Goal: Task Accomplishment & Management: Complete application form

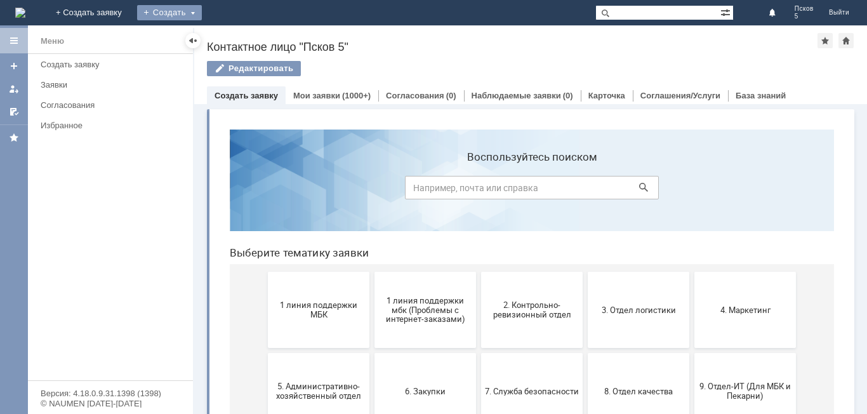
click at [202, 13] on div "Создать" at bounding box center [169, 12] width 65 height 15
click at [202, 16] on div "Создать" at bounding box center [169, 12] width 65 height 15
click at [236, 34] on link "Заявка" at bounding box center [188, 37] width 96 height 15
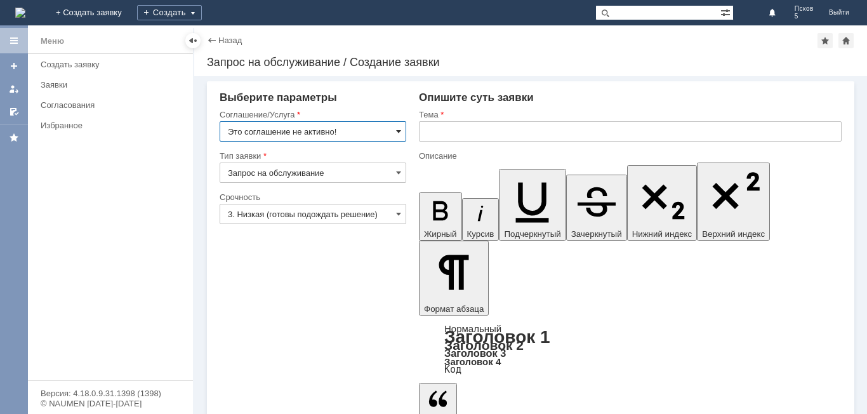
click at [397, 132] on span at bounding box center [398, 131] width 5 height 10
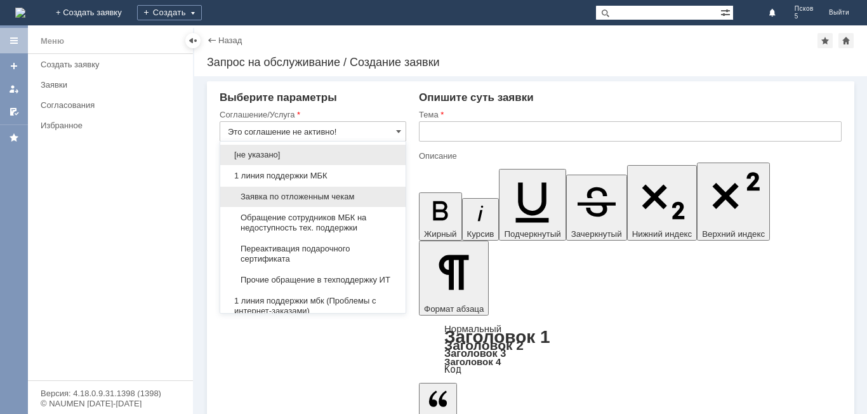
click at [322, 197] on span "Заявка по отложенным чекам" at bounding box center [313, 197] width 170 height 10
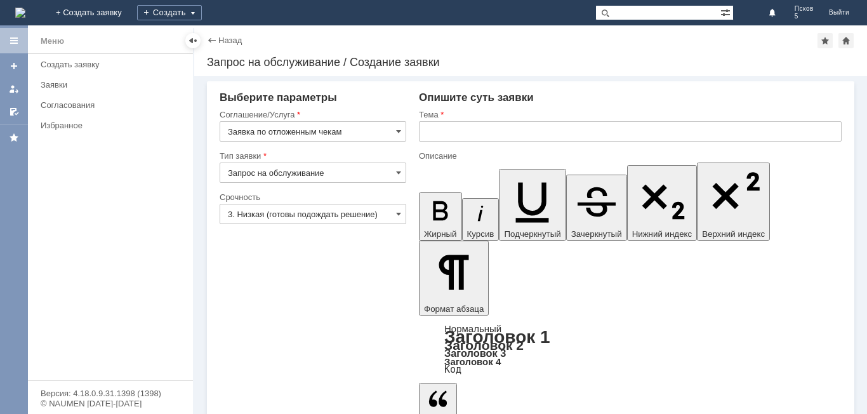
type input "Заявка по отложенным чекам"
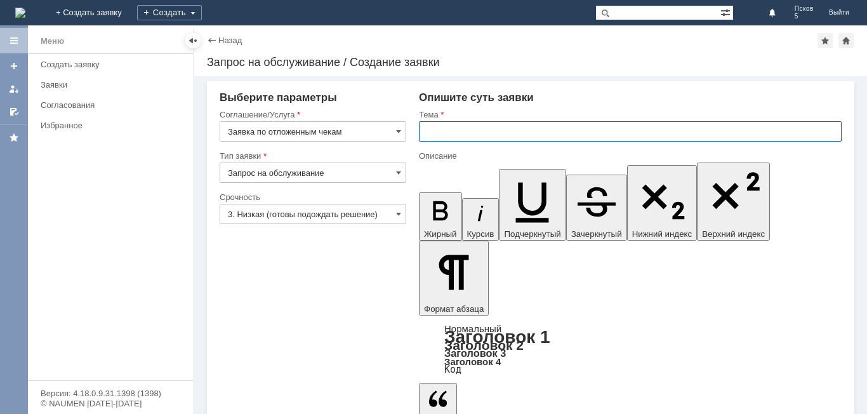
click at [451, 130] on input "text" at bounding box center [630, 131] width 423 height 20
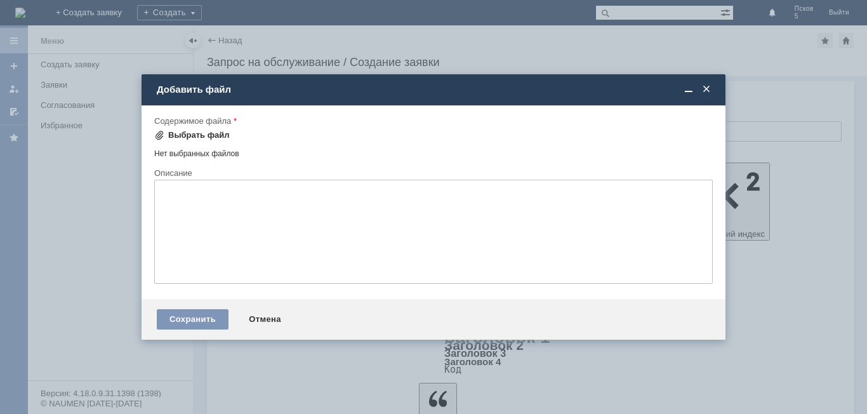
click at [182, 131] on div "Выбрать файл" at bounding box center [199, 135] width 62 height 10
click at [711, 95] on span at bounding box center [706, 89] width 13 height 11
